Goal: Task Accomplishment & Management: Complete application form

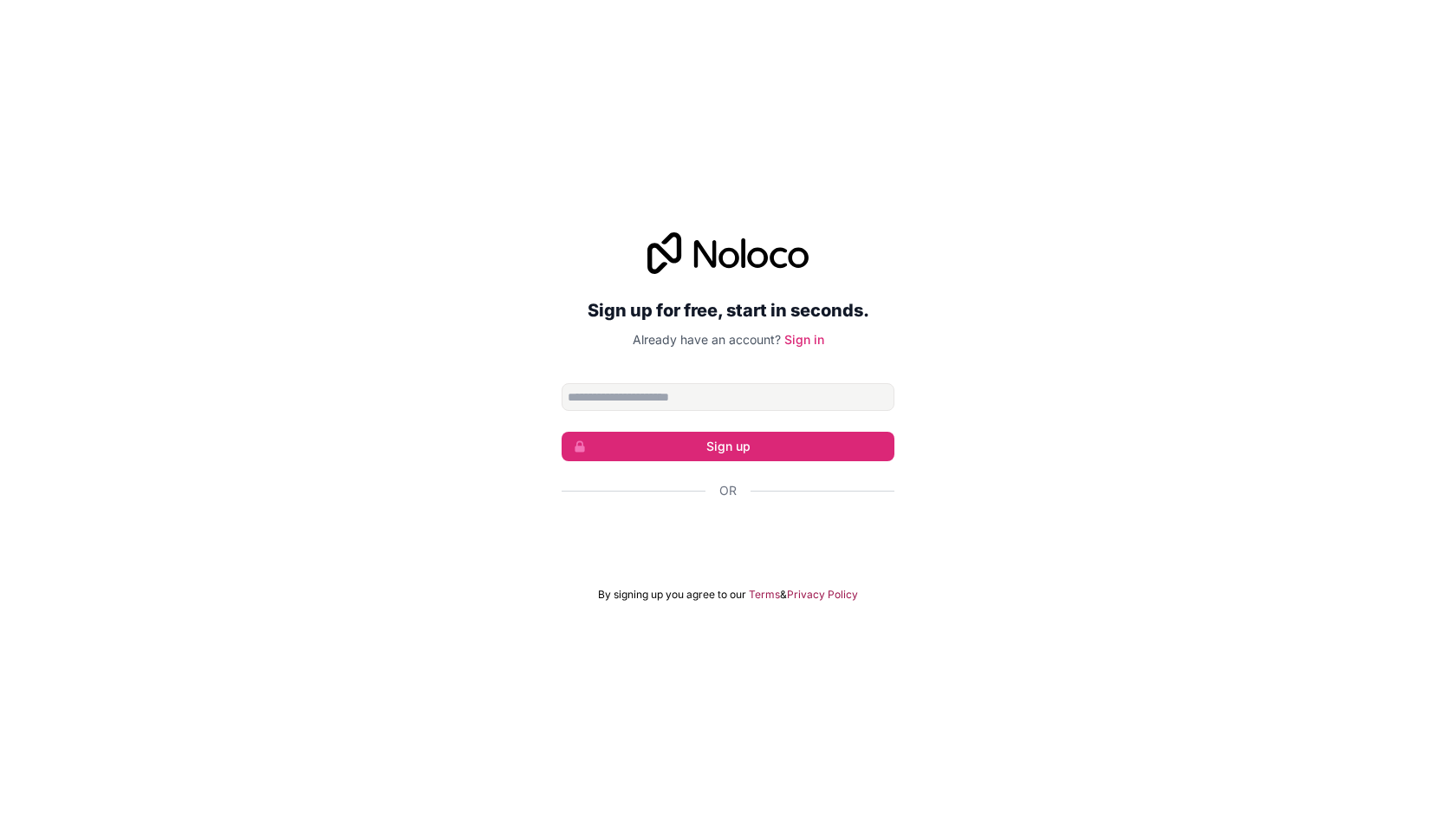
click at [652, 396] on input "Email address" at bounding box center [728, 397] width 333 height 28
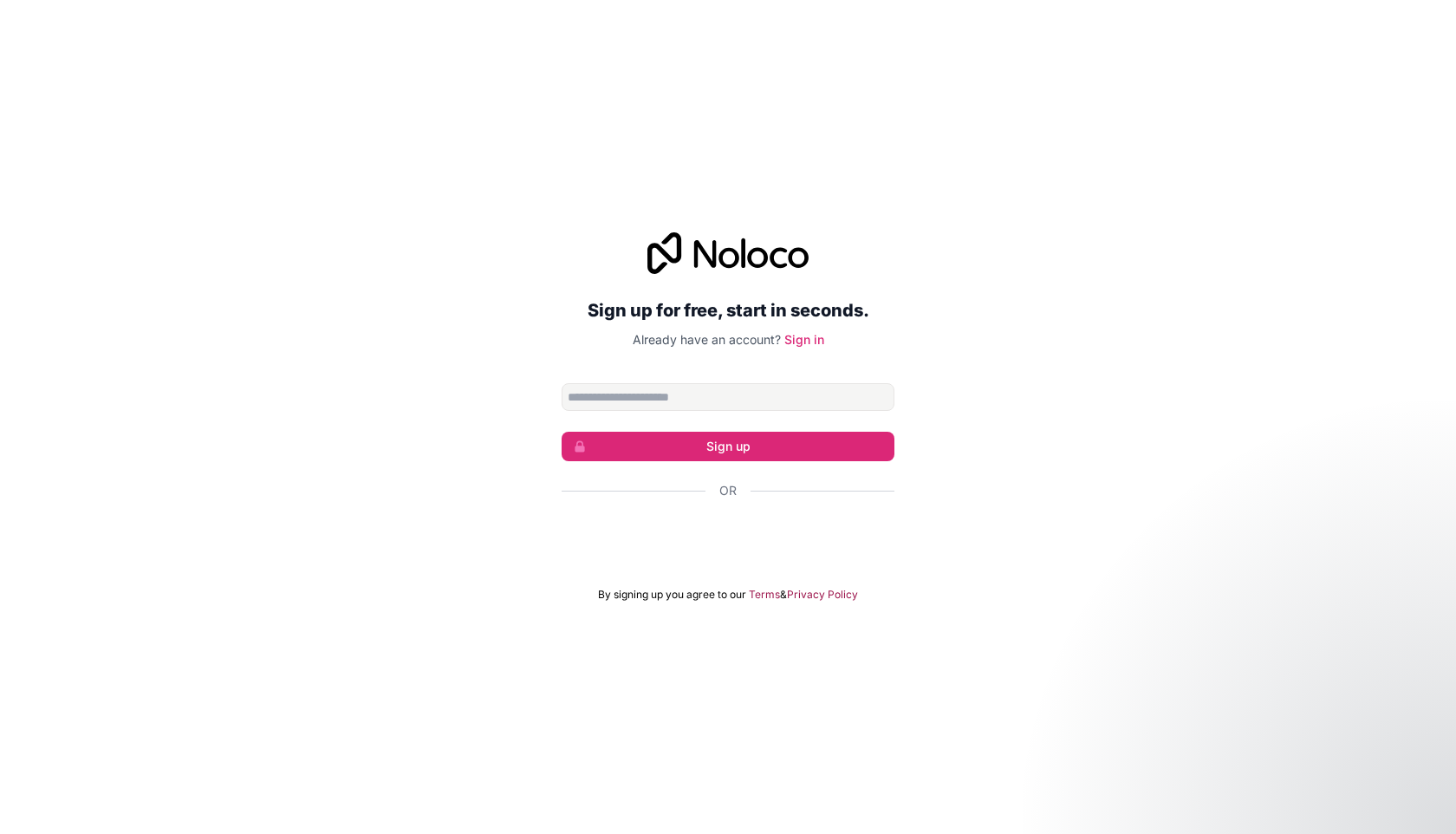
type input "**********"
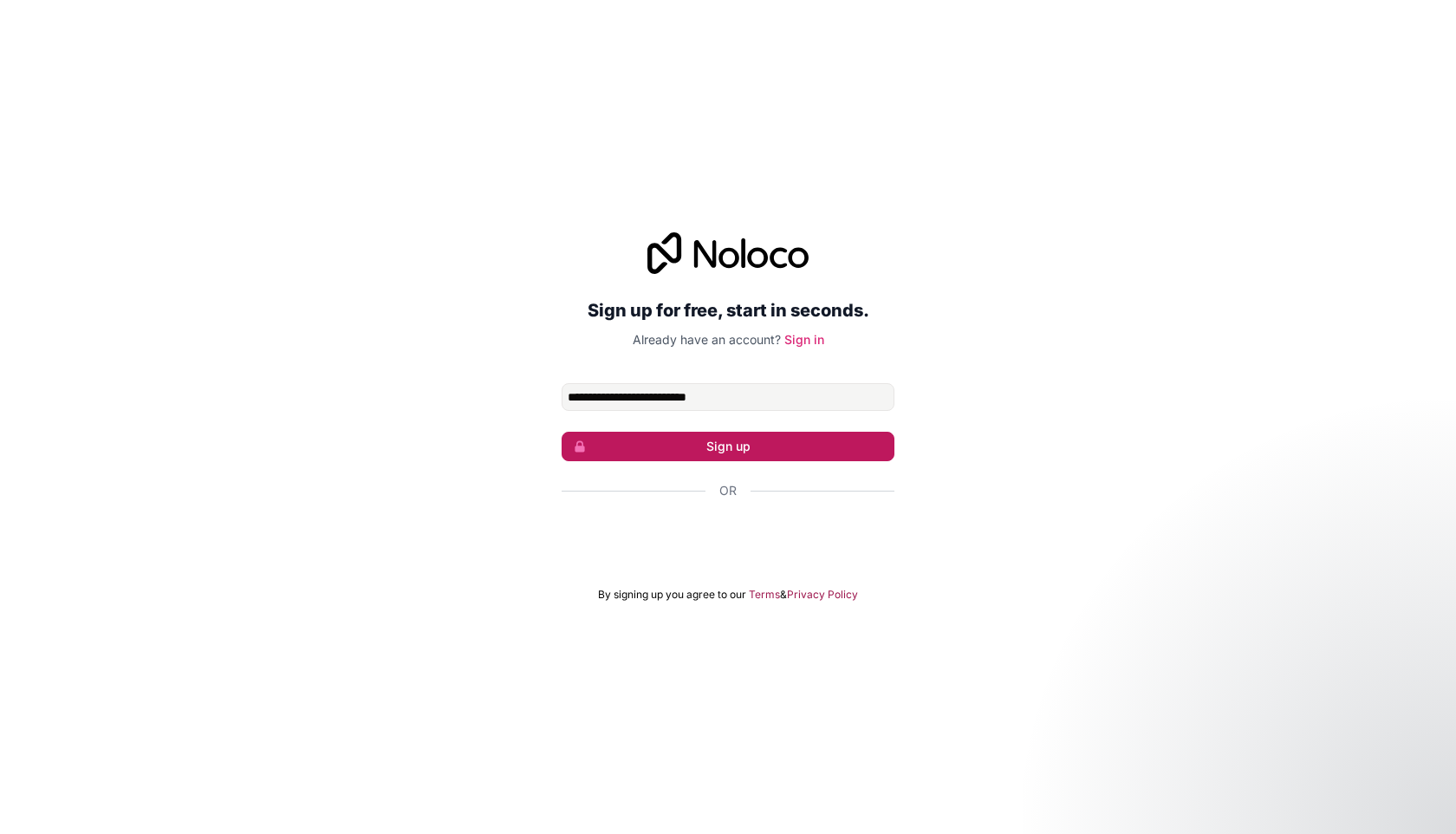
click at [707, 440] on button "Sign up" at bounding box center [728, 446] width 333 height 30
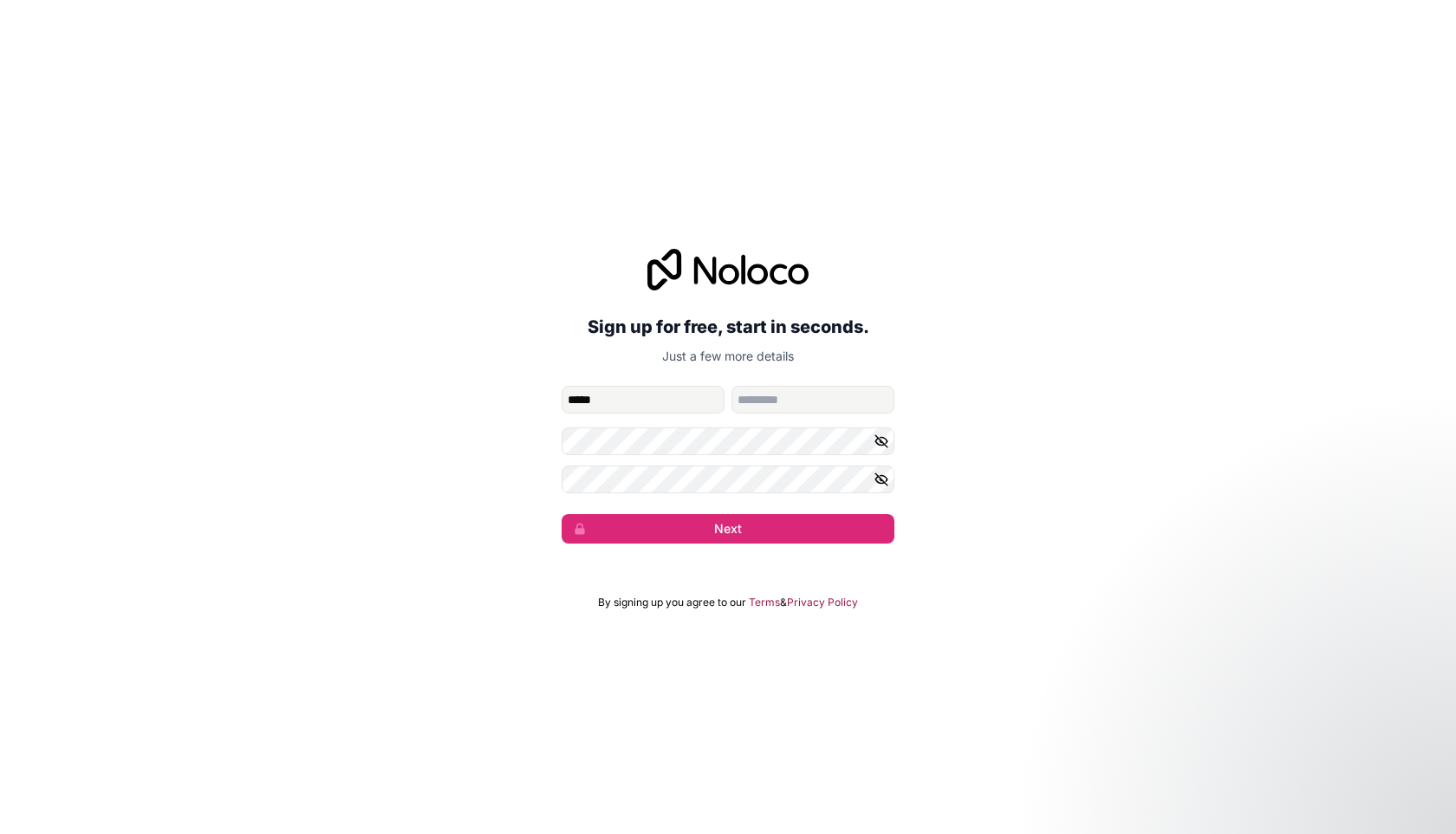
type input "*****"
click at [562, 513] on button "Next" at bounding box center [728, 528] width 333 height 30
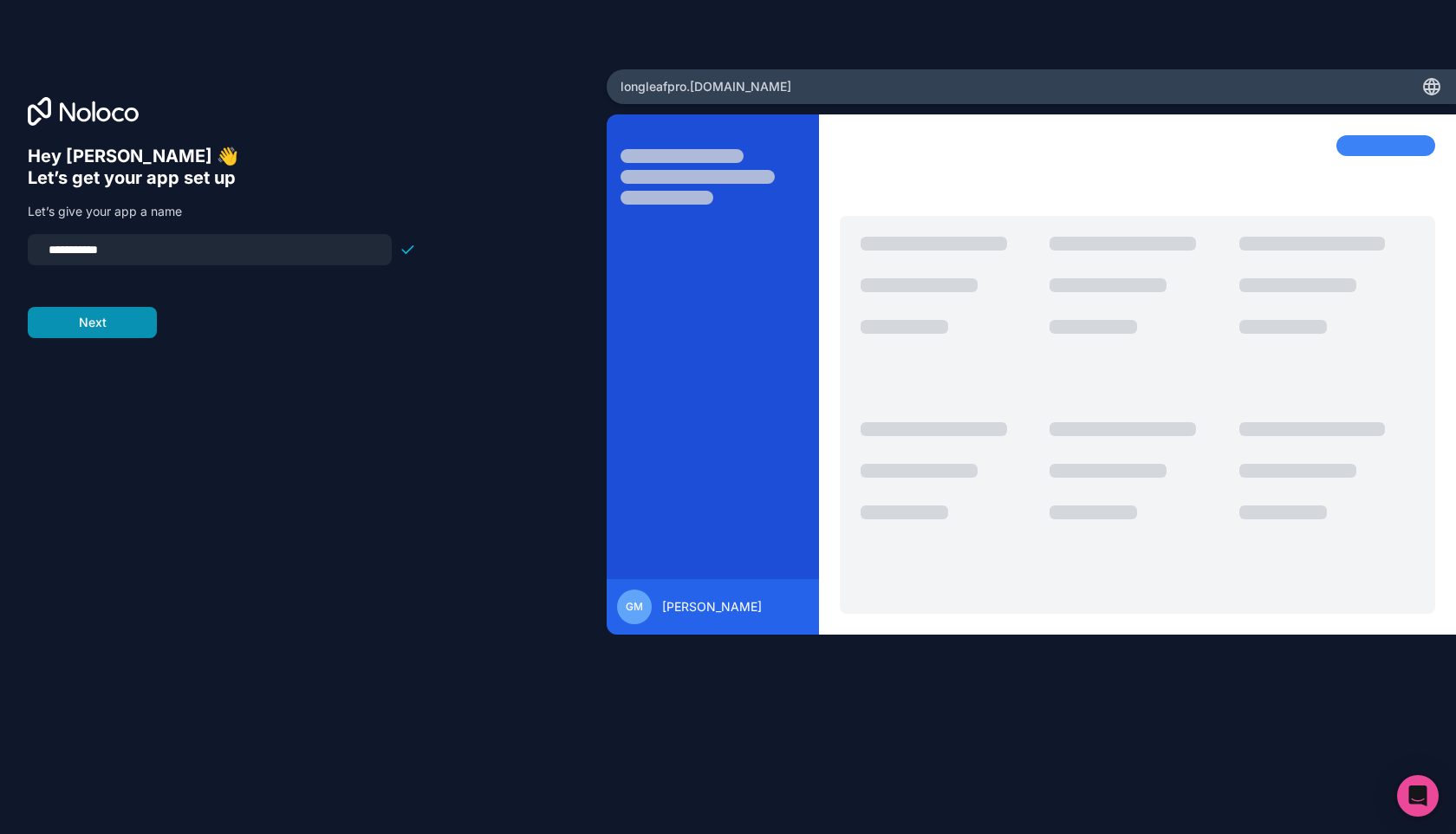
click at [124, 322] on button "Next" at bounding box center [92, 321] width 130 height 31
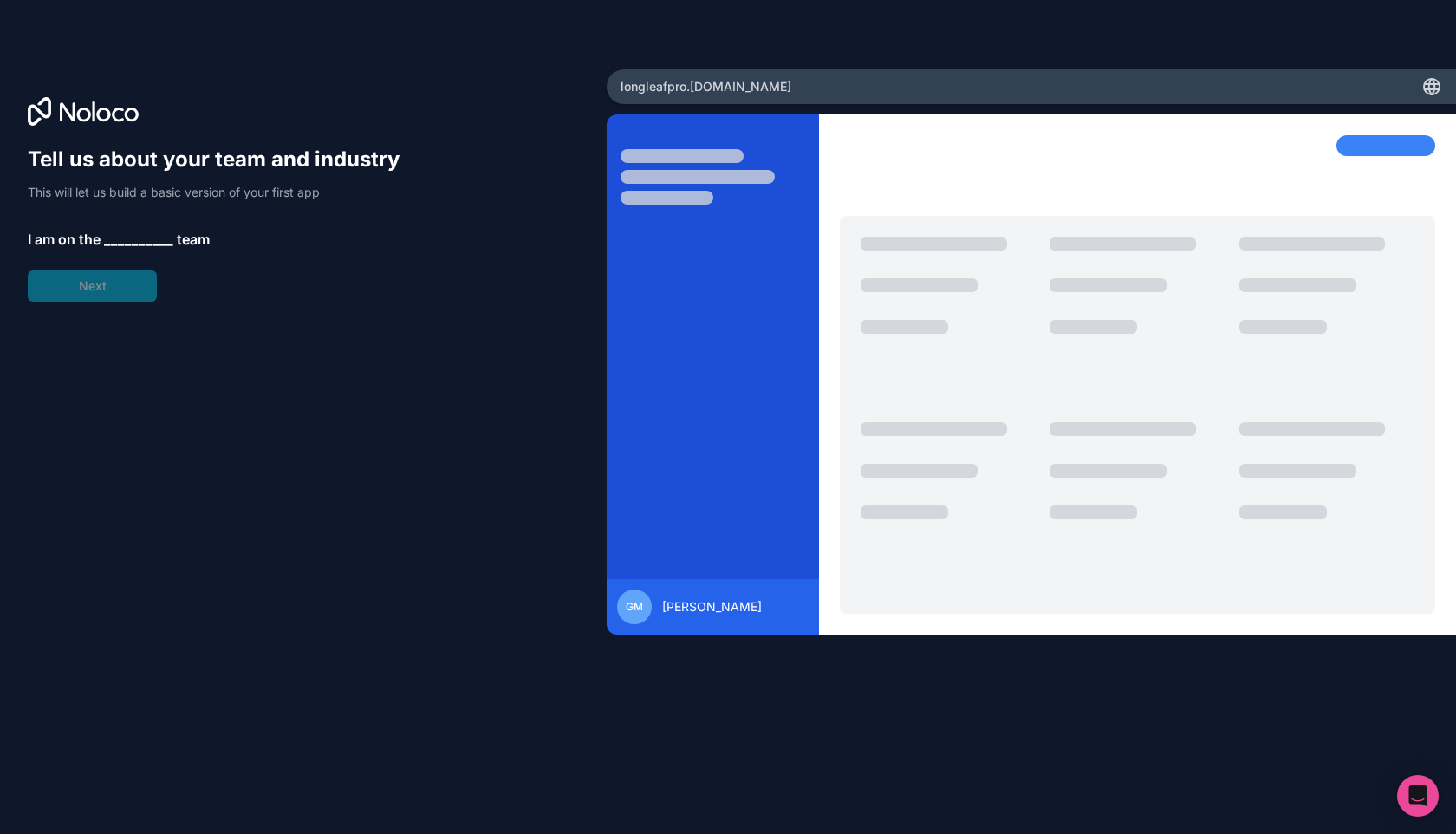
click at [126, 234] on span "__________" at bounding box center [139, 239] width 69 height 21
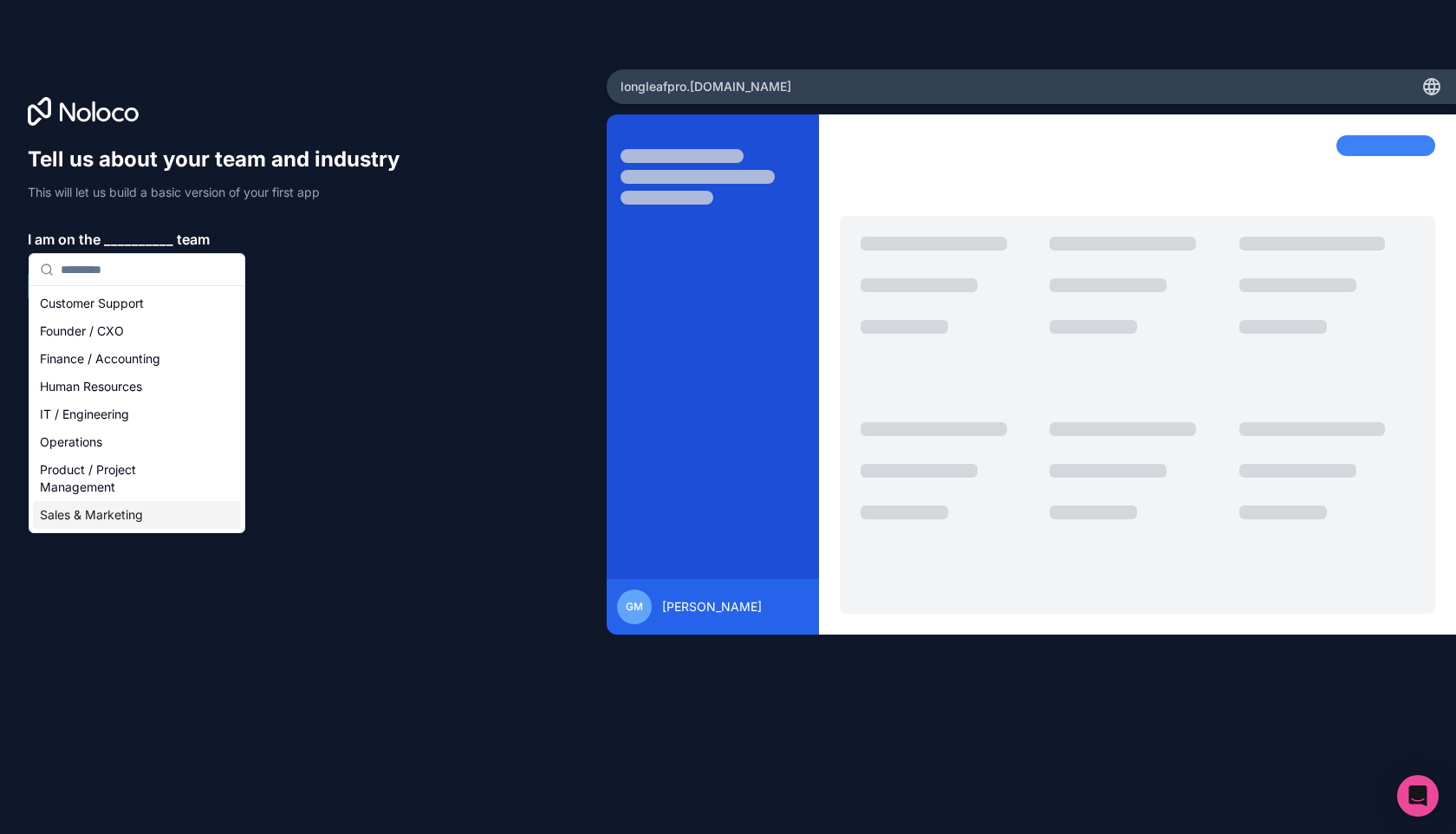
click at [127, 513] on div "Sales & Marketing" at bounding box center [136, 515] width 208 height 28
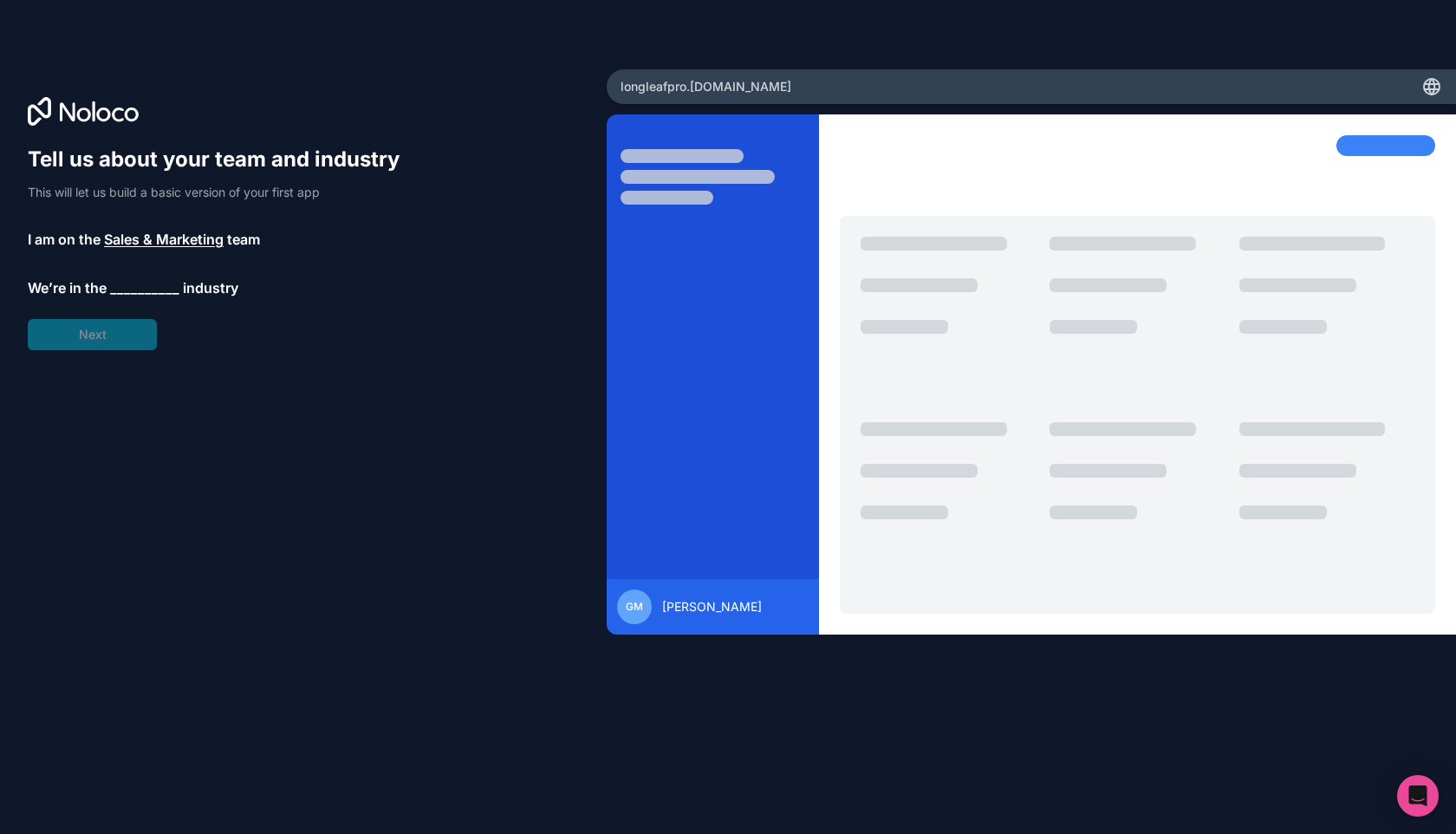
click at [147, 291] on span "__________" at bounding box center [144, 288] width 69 height 21
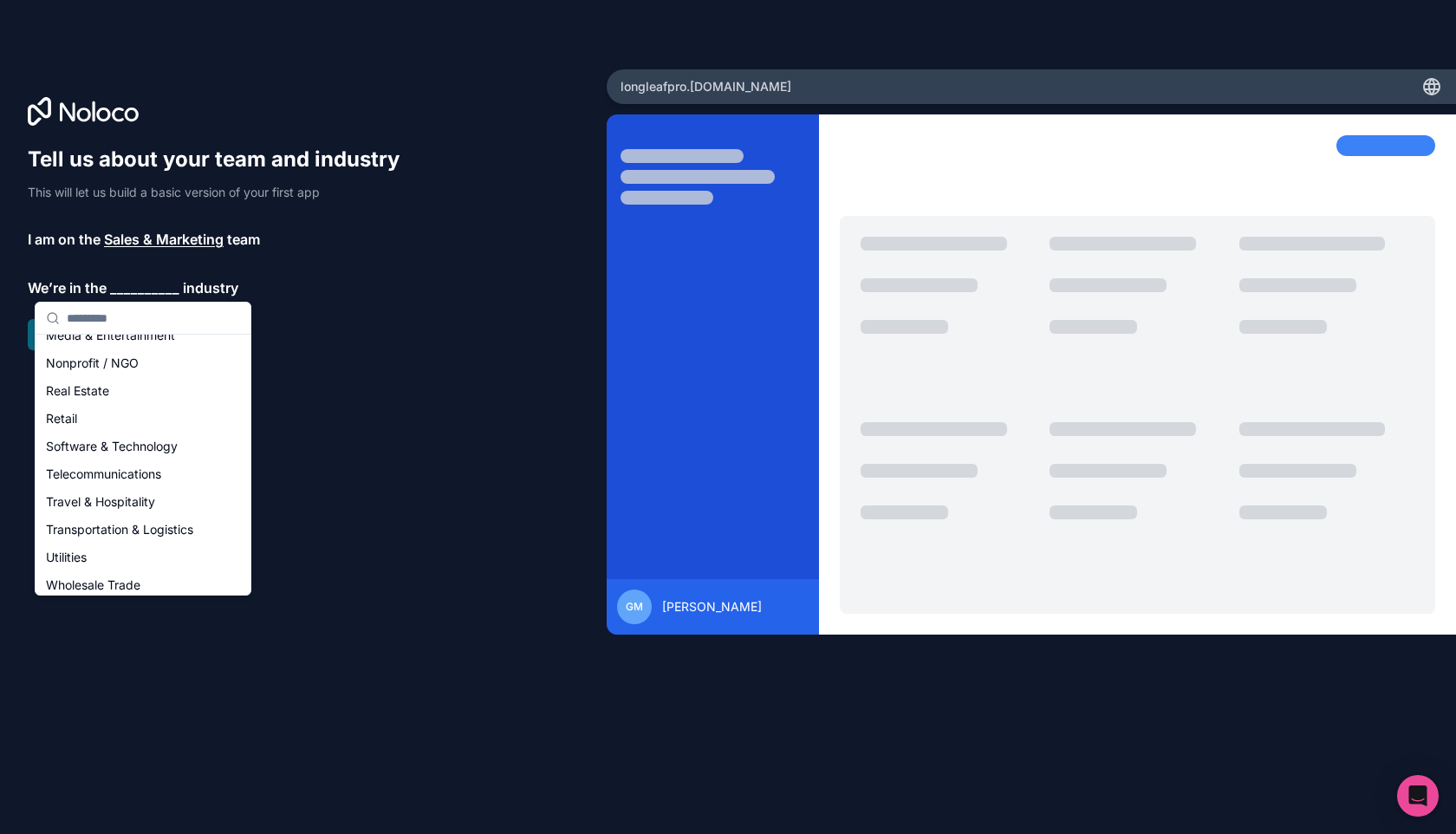
scroll to position [357, 0]
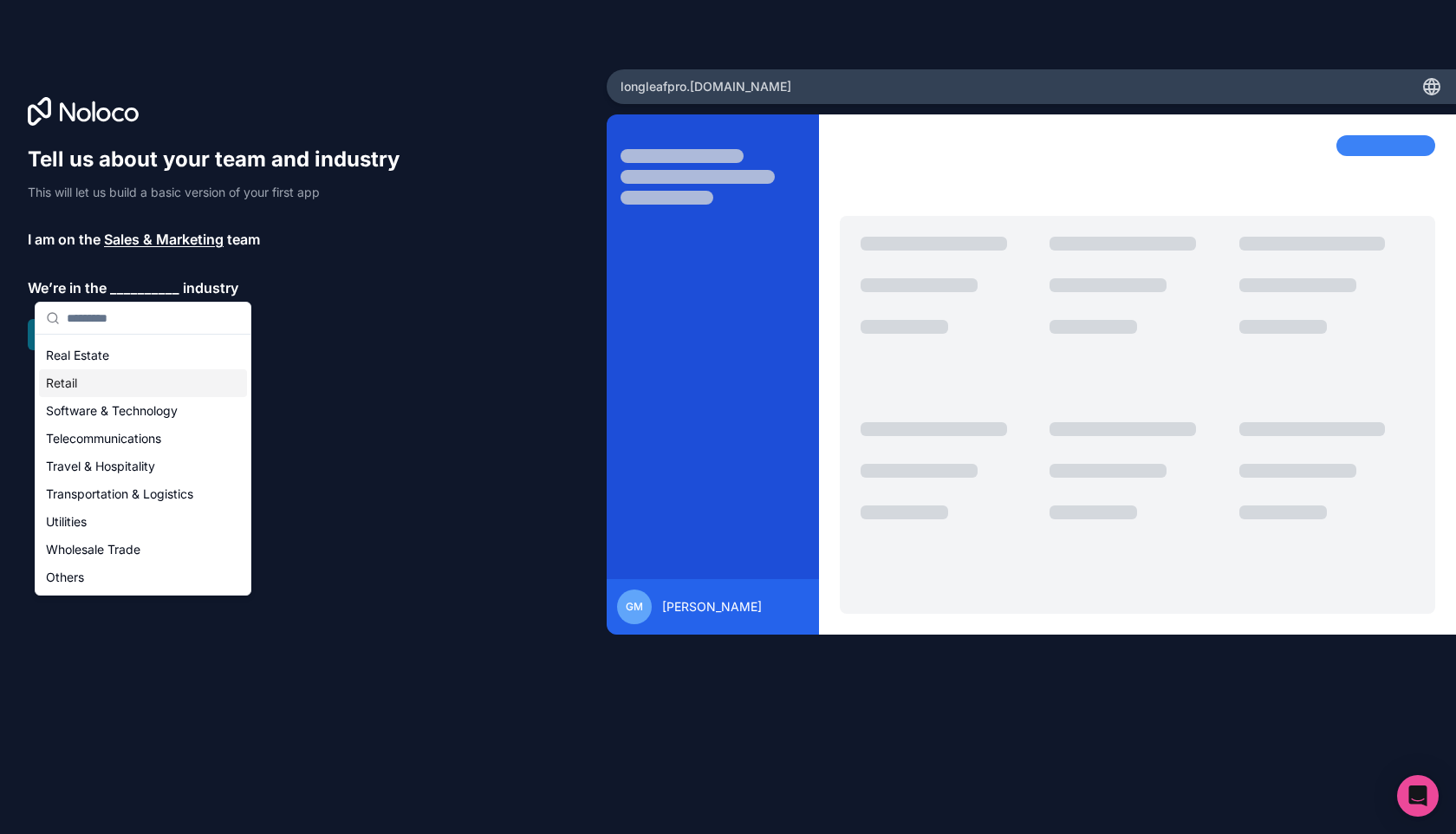
click at [90, 390] on div "Retail" at bounding box center [143, 383] width 208 height 28
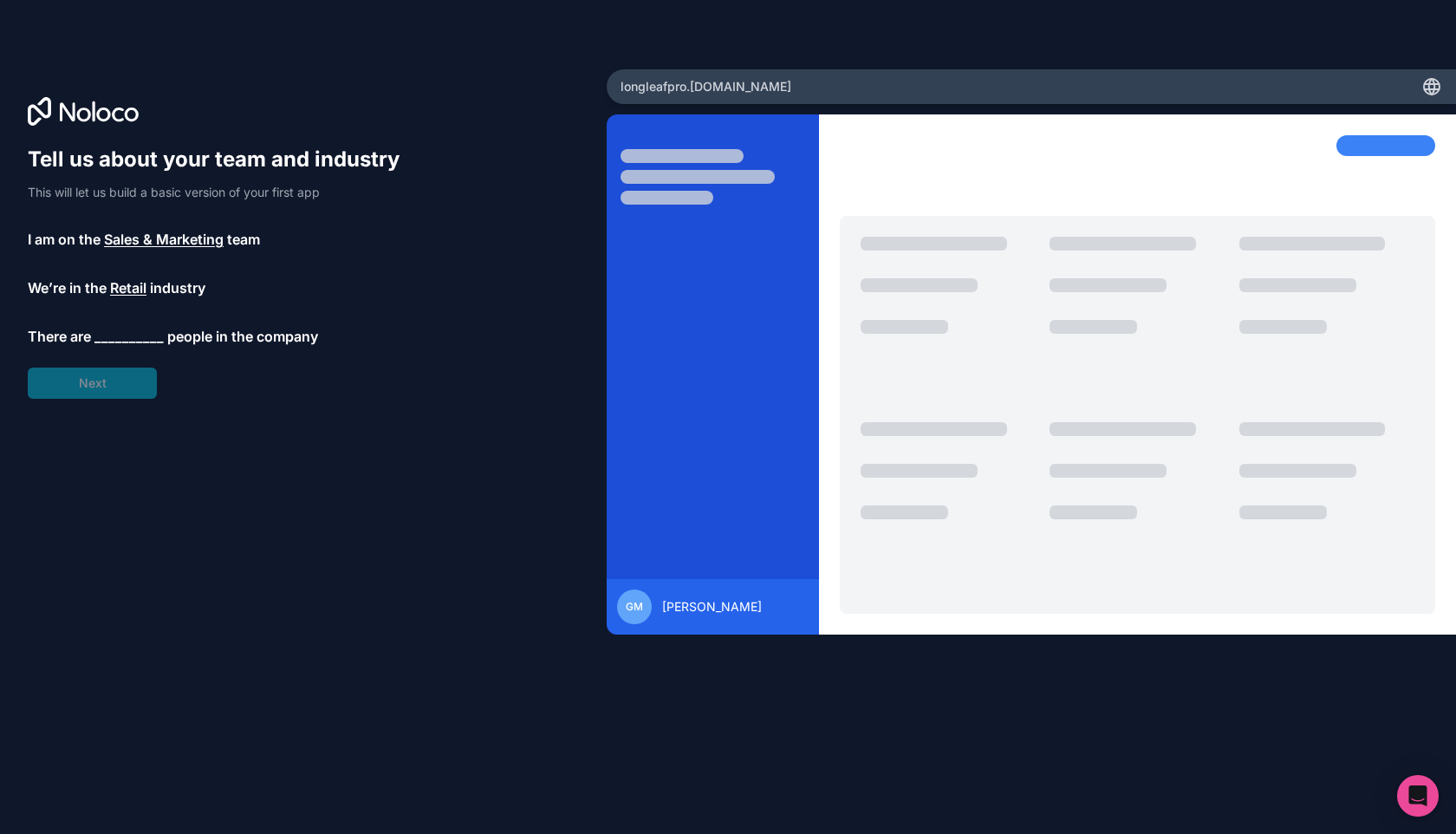
click at [128, 340] on span "__________" at bounding box center [129, 336] width 69 height 21
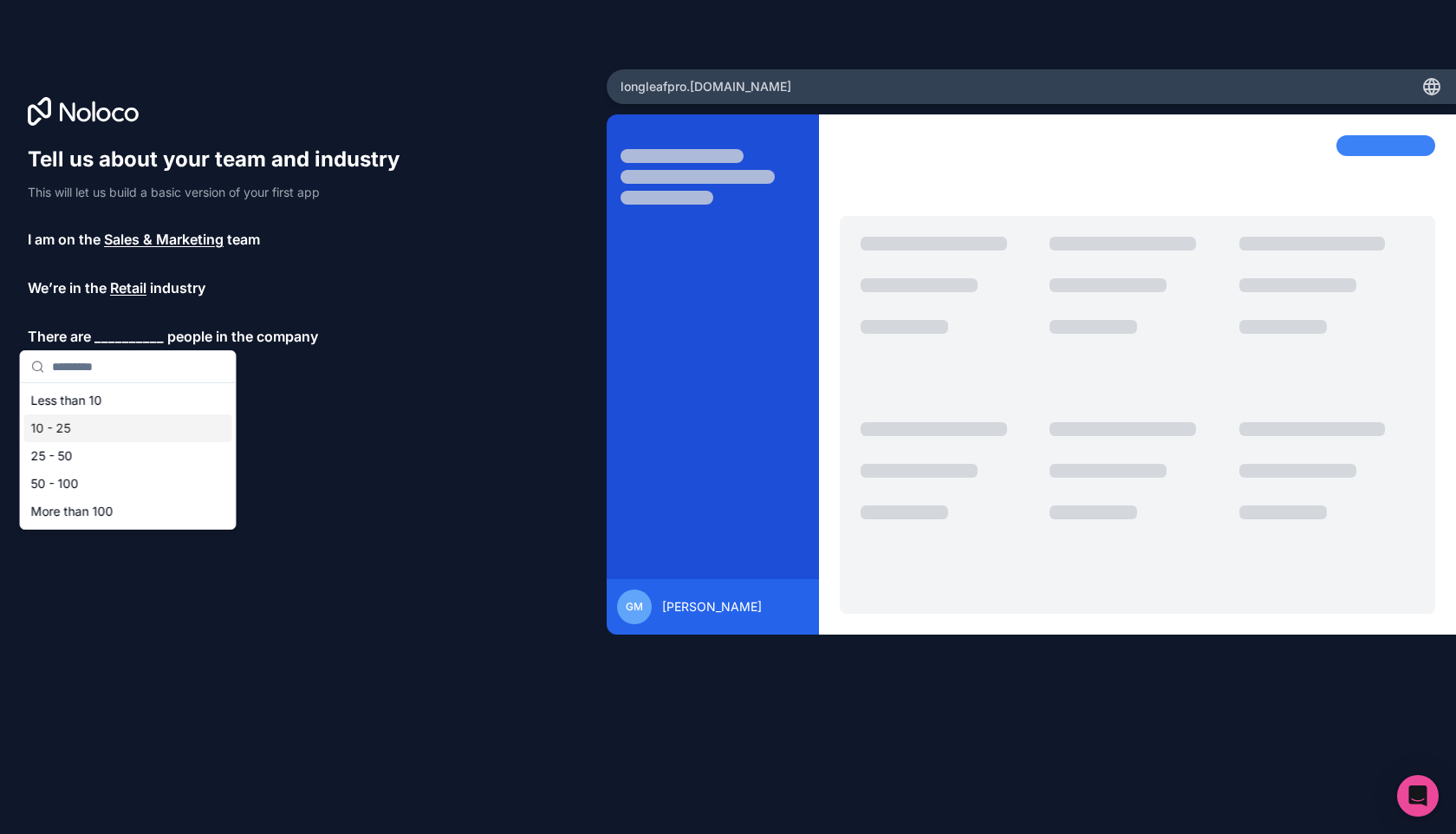
click at [105, 423] on div "10 - 25" at bounding box center [128, 429] width 208 height 28
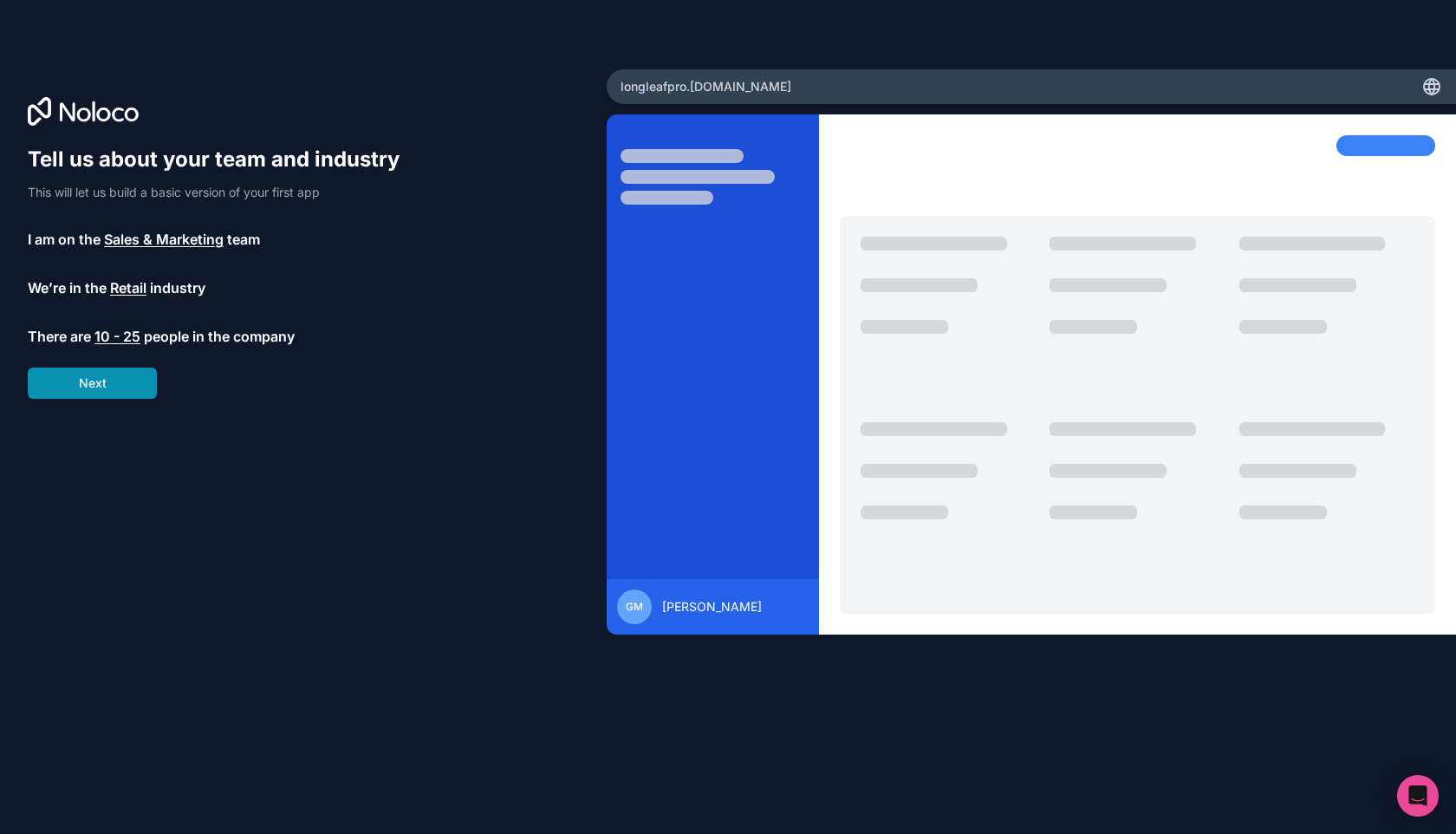
click at [112, 377] on button "Next" at bounding box center [92, 382] width 130 height 31
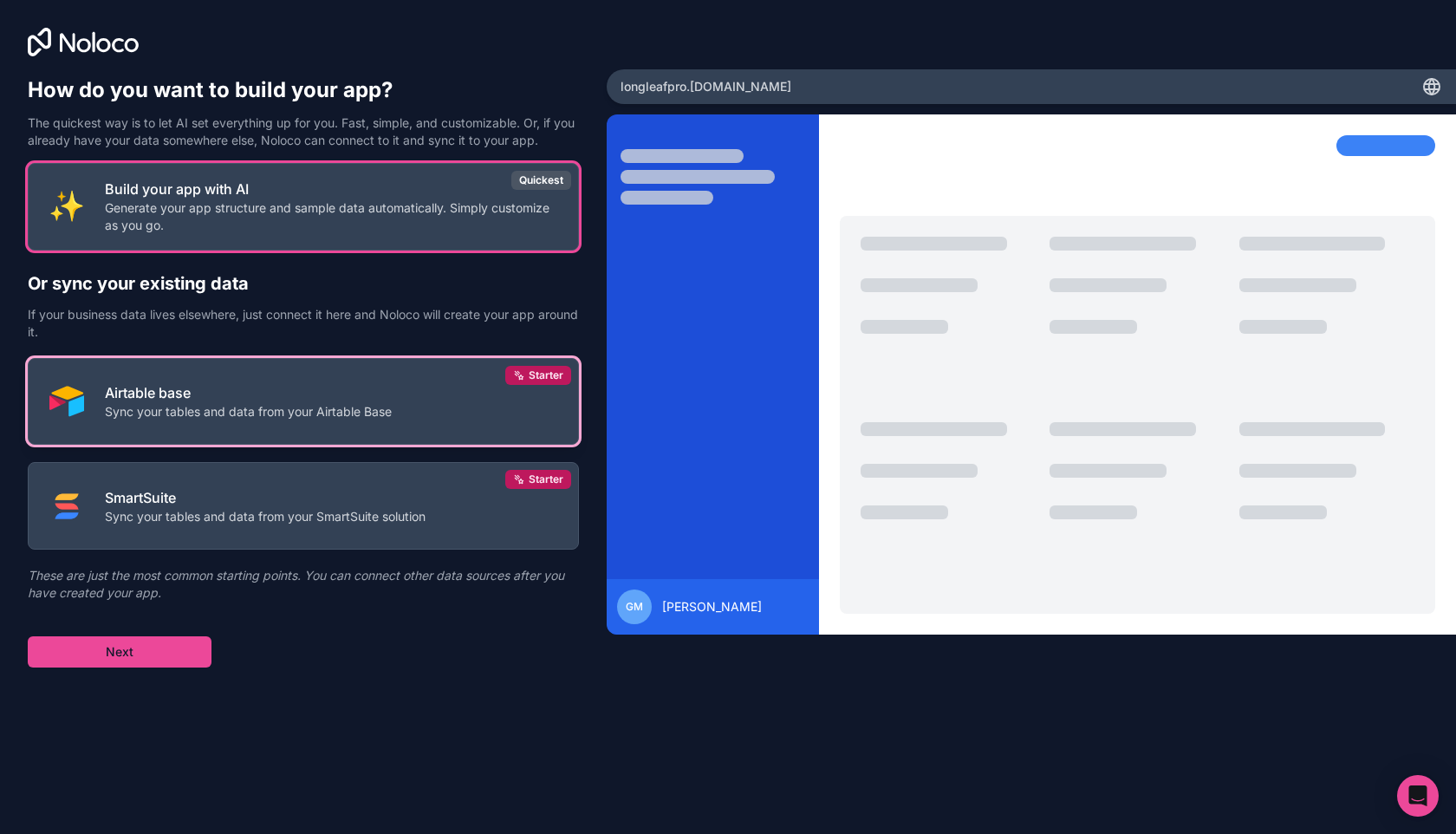
click at [228, 411] on p "Sync your tables and data from your Airtable Base" at bounding box center [249, 411] width 287 height 18
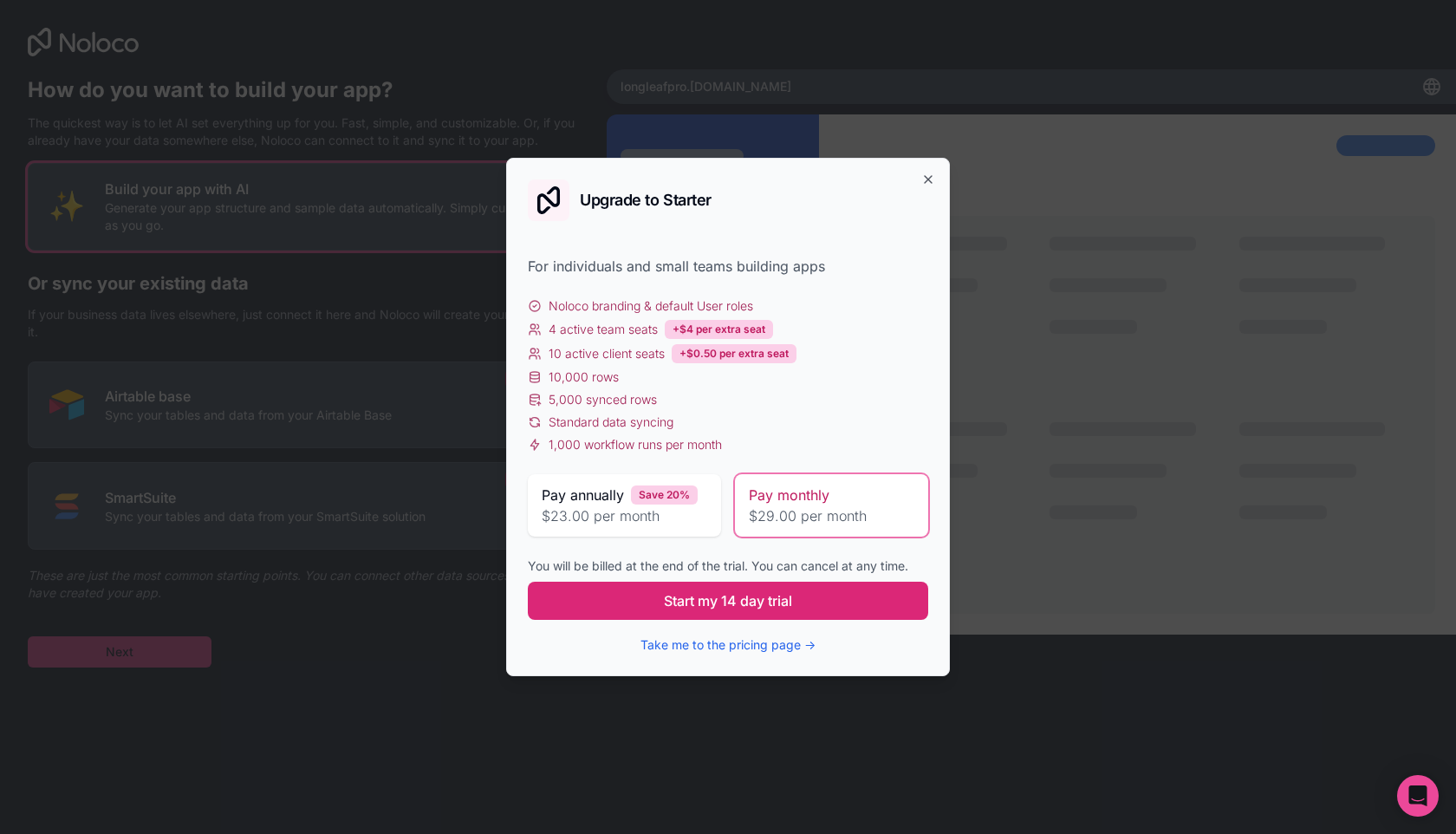
click at [775, 606] on span "Start my 14 day trial" at bounding box center [728, 600] width 129 height 21
